Goal: Communication & Community: Answer question/provide support

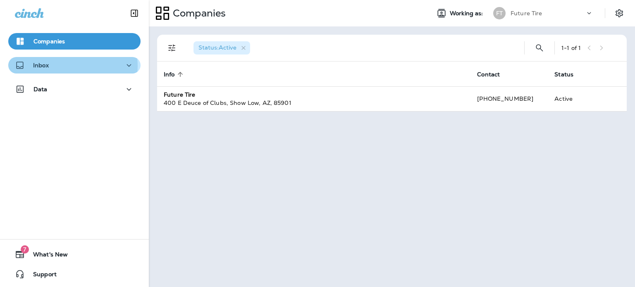
click at [71, 66] on div "Inbox" at bounding box center [74, 65] width 119 height 10
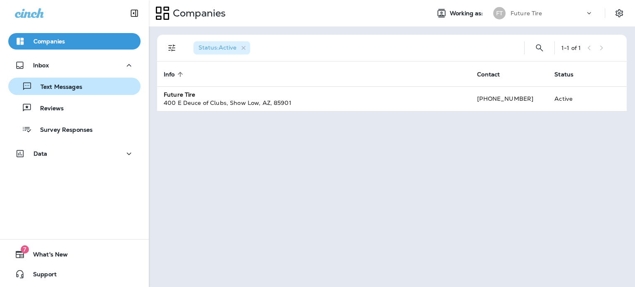
click at [71, 86] on p "Text Messages" at bounding box center [57, 87] width 50 height 8
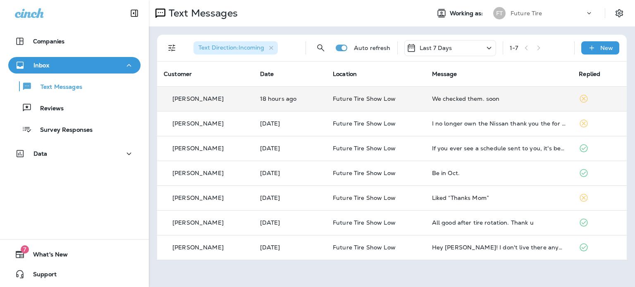
click at [222, 100] on div "[PERSON_NAME]" at bounding box center [205, 99] width 83 height 9
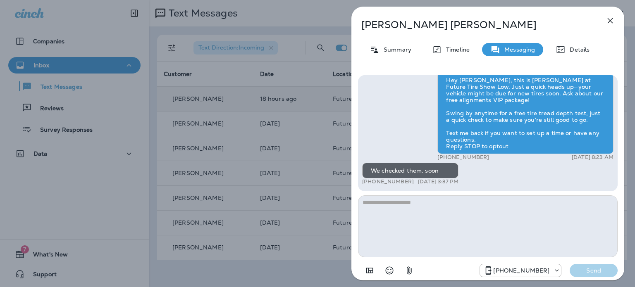
click at [435, 206] on textarea at bounding box center [488, 227] width 260 height 62
type textarea "*"
type textarea "**********"
click at [595, 271] on p "Send" at bounding box center [593, 270] width 35 height 7
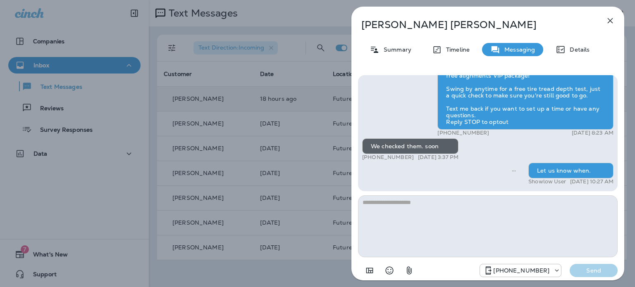
click at [611, 20] on icon "button" at bounding box center [610, 20] width 5 height 5
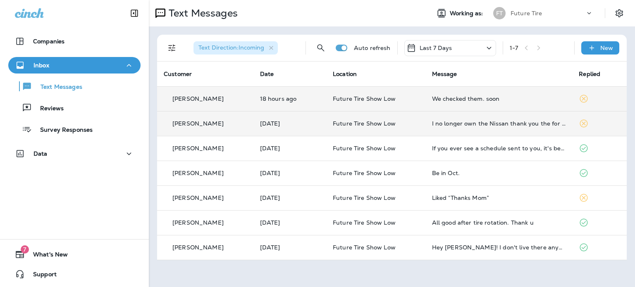
click at [201, 126] on p "[PERSON_NAME]" at bounding box center [197, 123] width 51 height 7
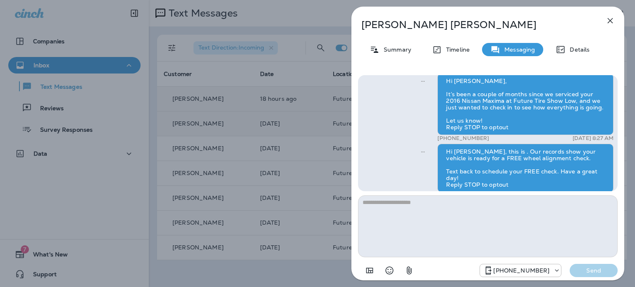
scroll to position [-105, 0]
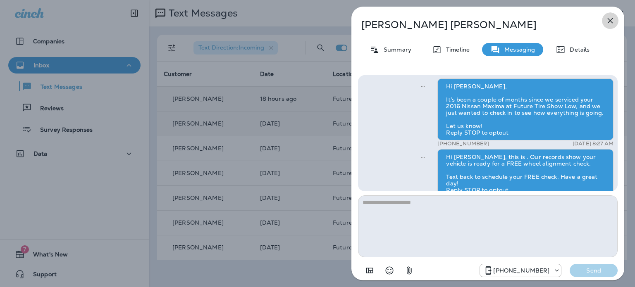
click at [610, 19] on icon "button" at bounding box center [610, 21] width 10 height 10
